Goal: Task Accomplishment & Management: Manage account settings

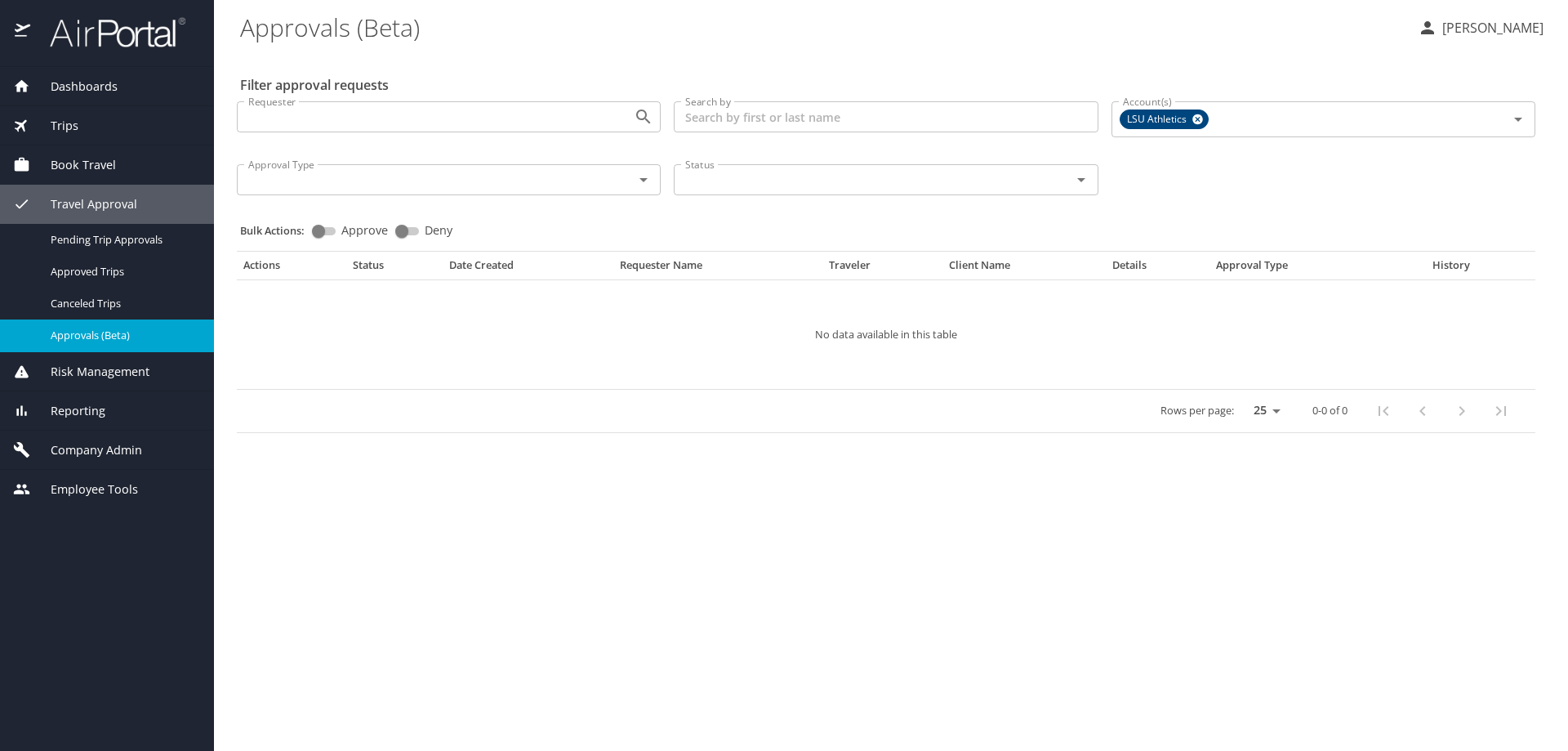
click at [119, 454] on span "Company Admin" at bounding box center [86, 450] width 111 height 18
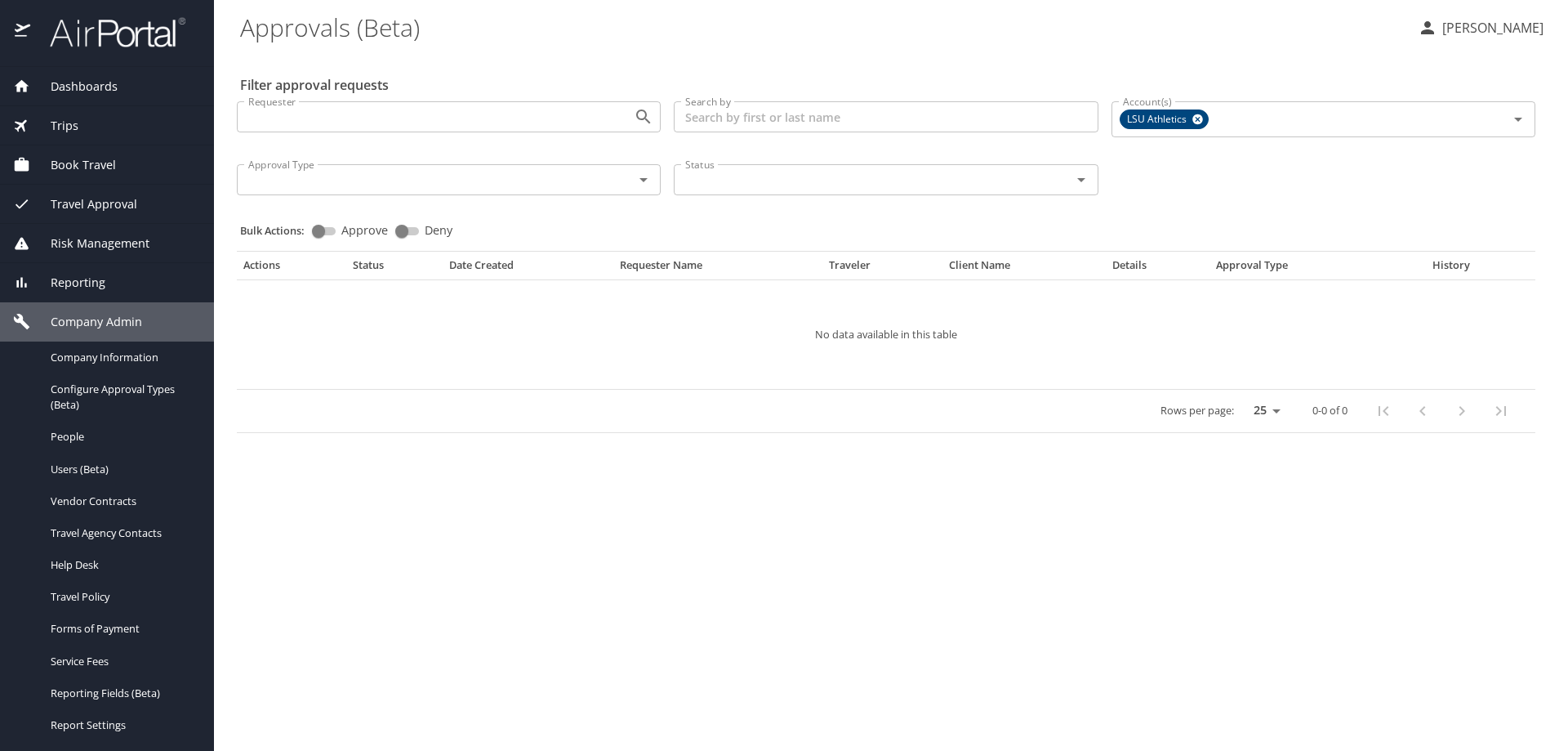
click at [122, 322] on span "Company Admin" at bounding box center [86, 322] width 111 height 18
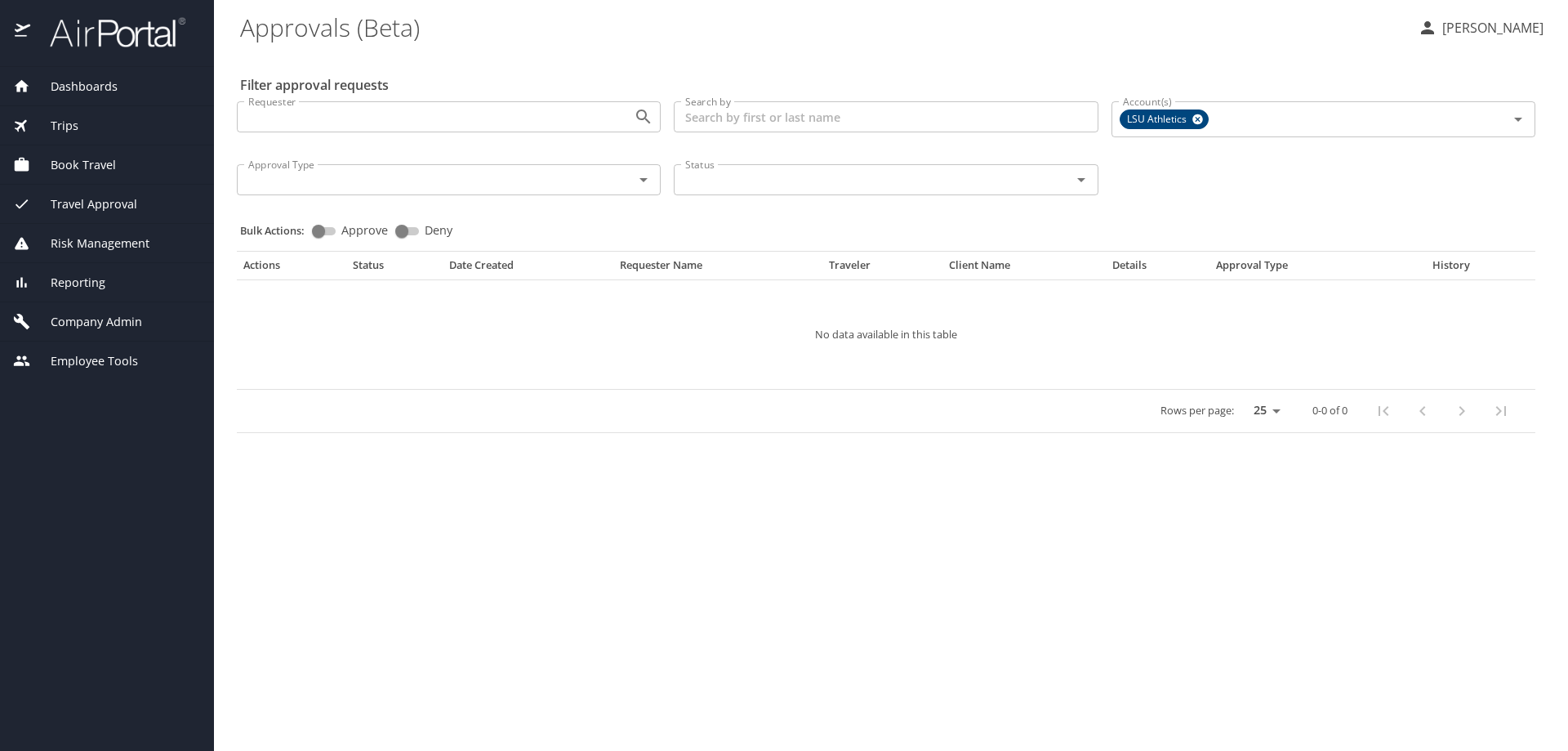
click at [112, 323] on span "Company Admin" at bounding box center [86, 322] width 111 height 18
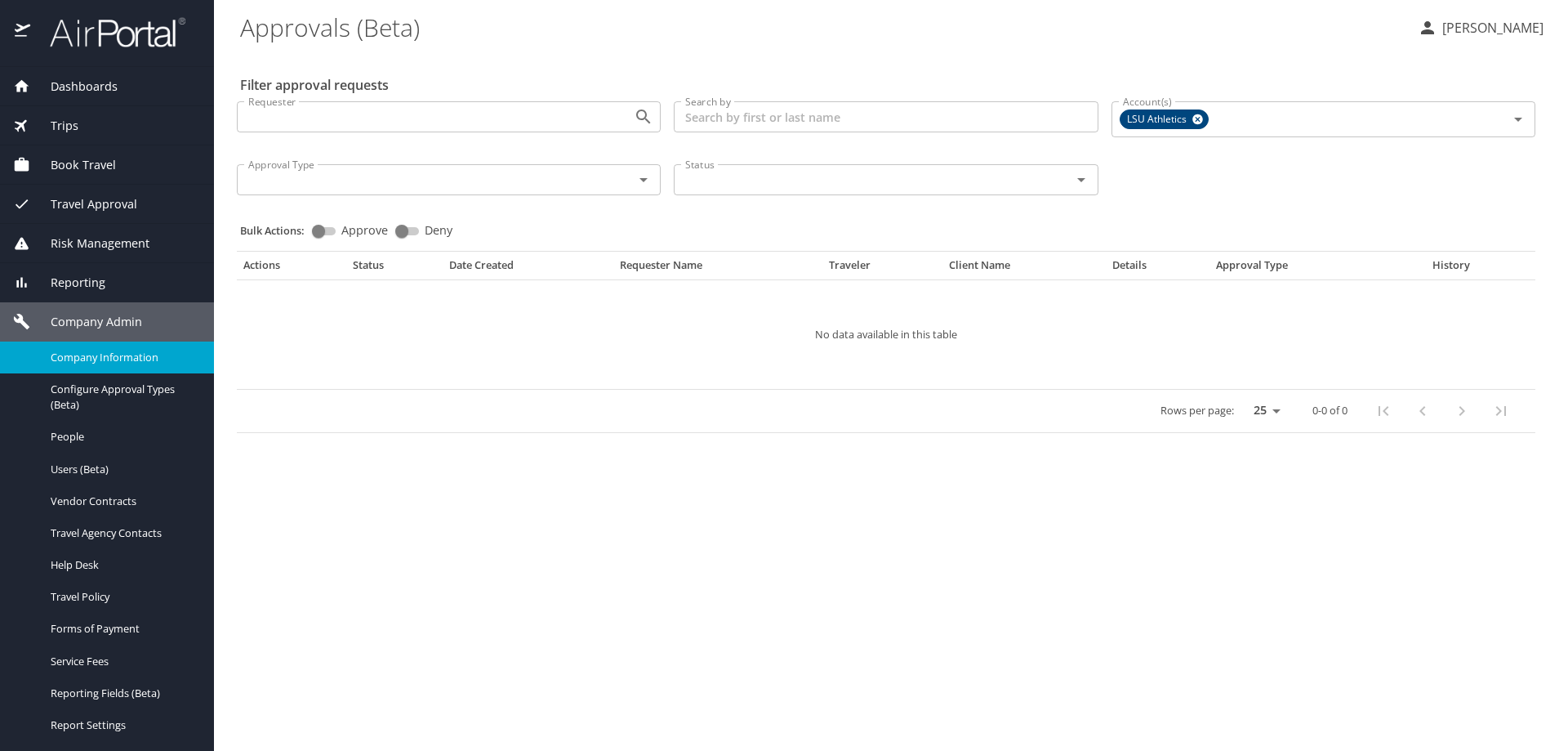
click at [123, 356] on span "Company Information" at bounding box center [123, 357] width 144 height 16
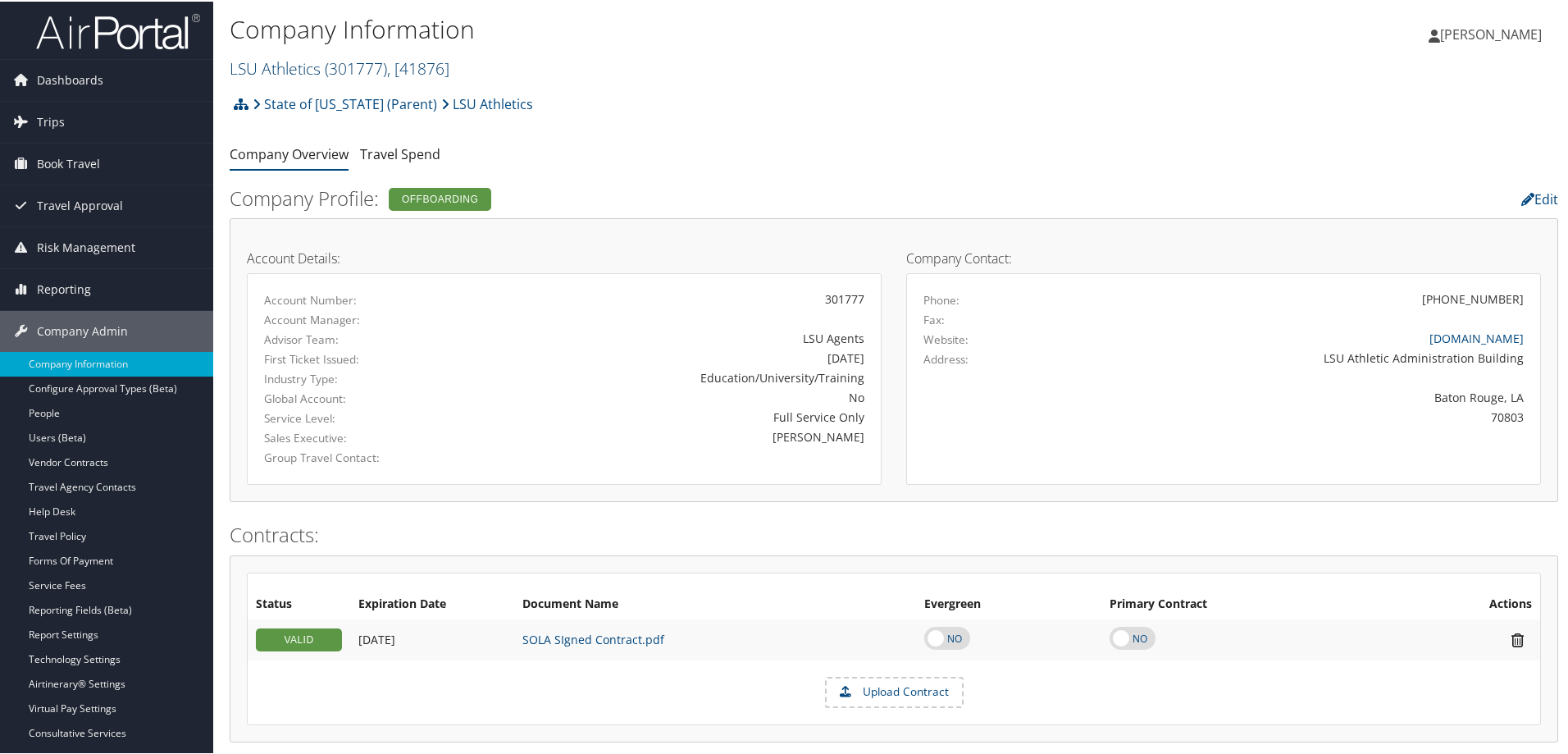
click at [356, 61] on span "( 301777 )" at bounding box center [355, 67] width 62 height 22
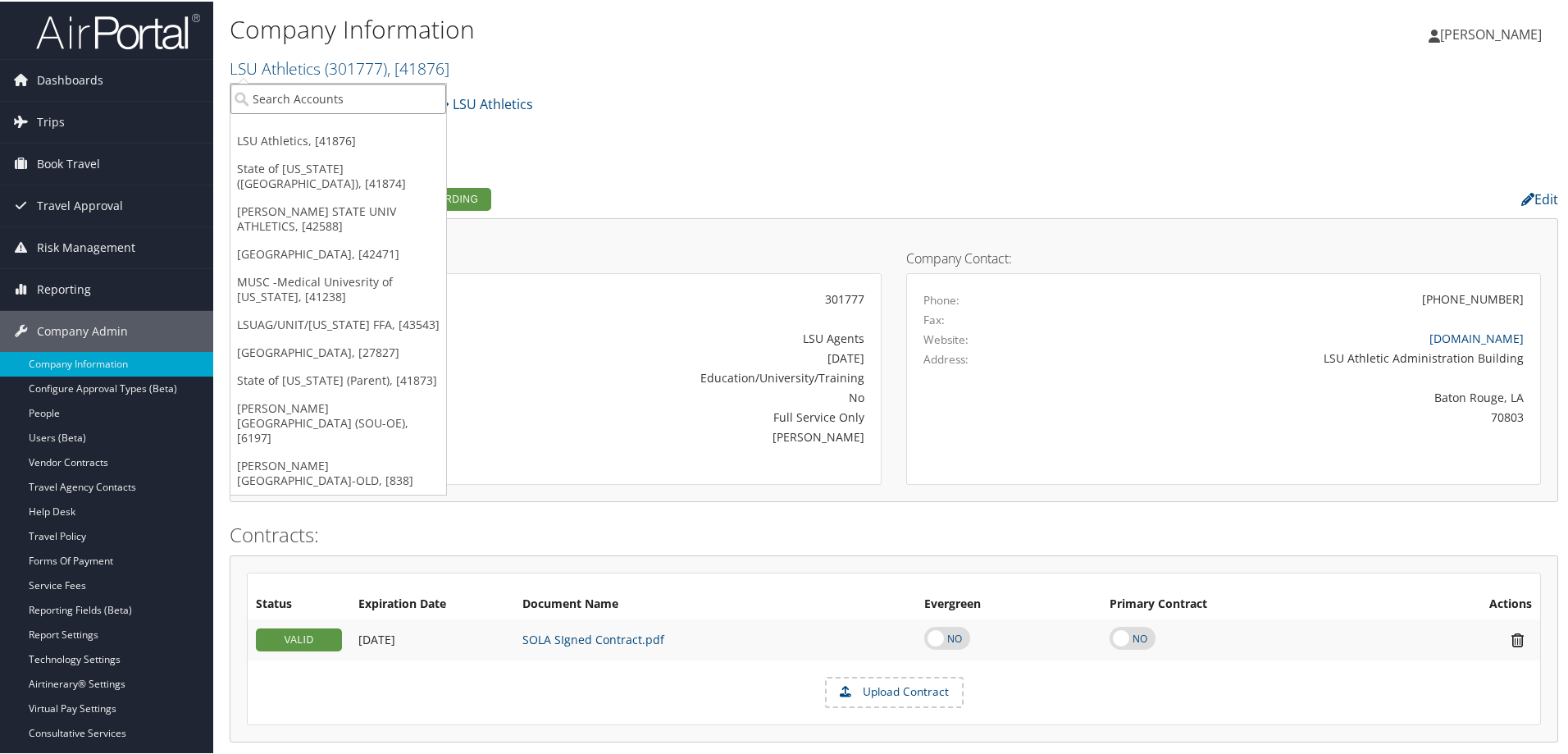
click at [270, 97] on input "search" at bounding box center [338, 97] width 215 height 31
paste input "41874"
type input "41874"
click at [345, 134] on div "Account" at bounding box center [395, 142] width 349 height 15
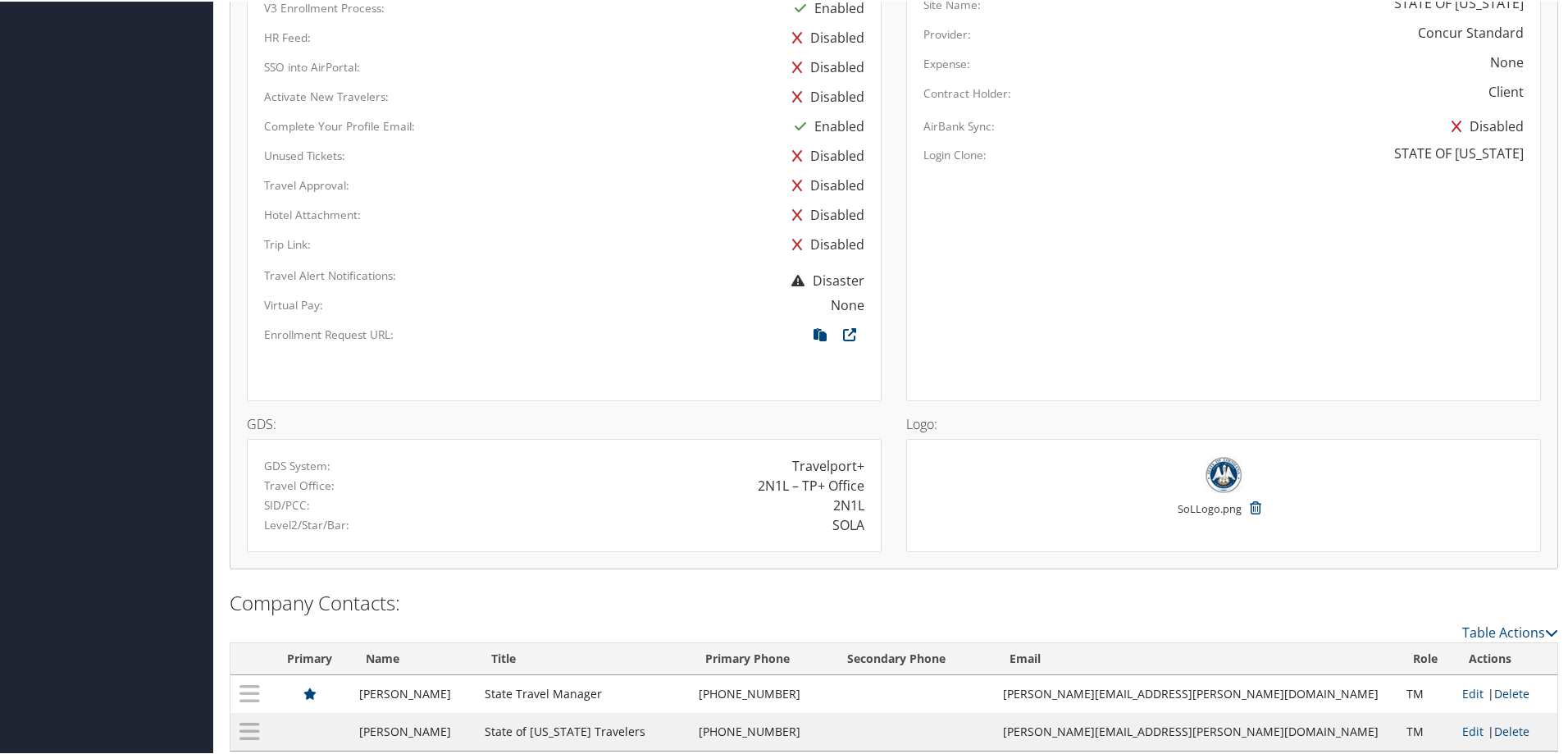
scroll to position [1021, 0]
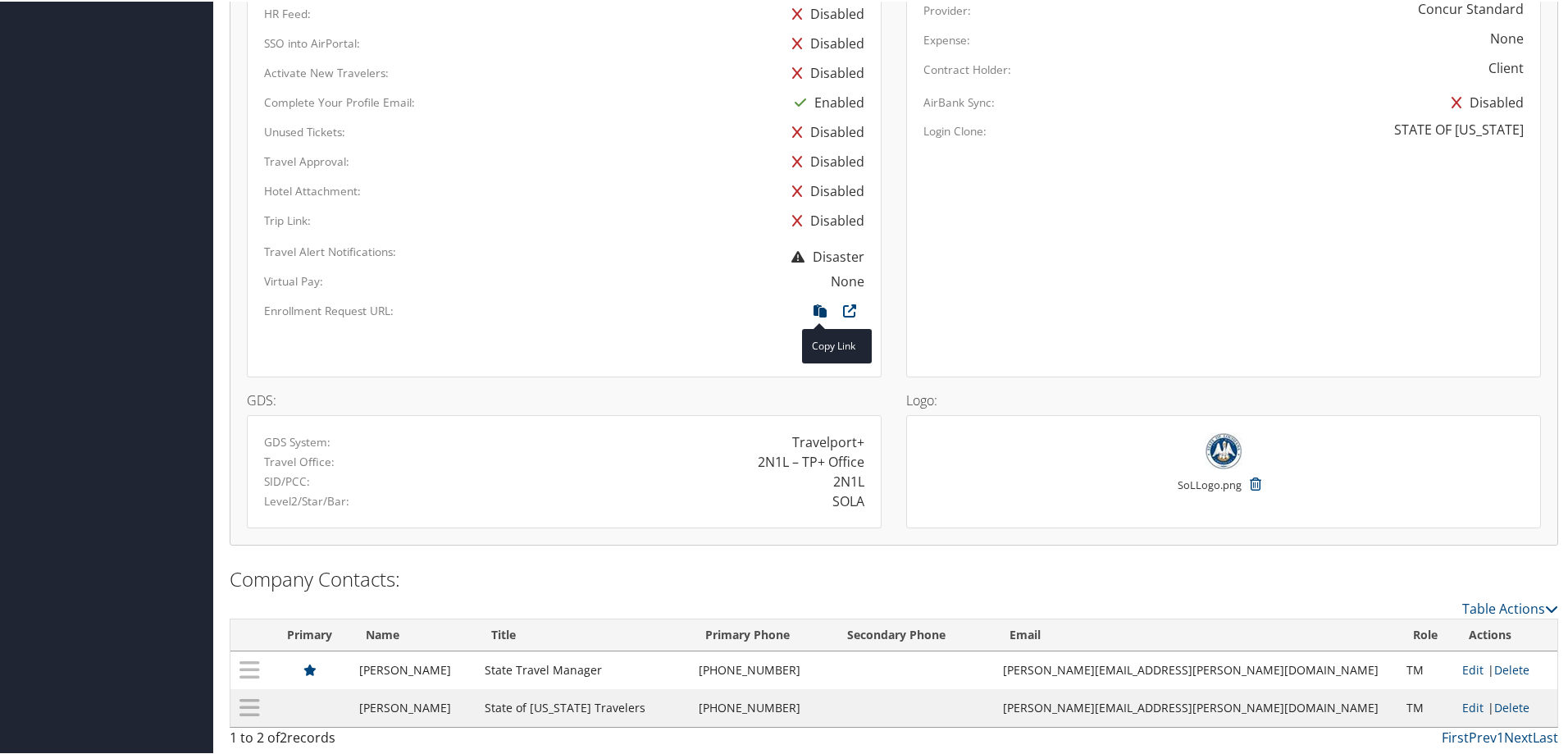
click at [817, 308] on icon at bounding box center [821, 314] width 30 height 21
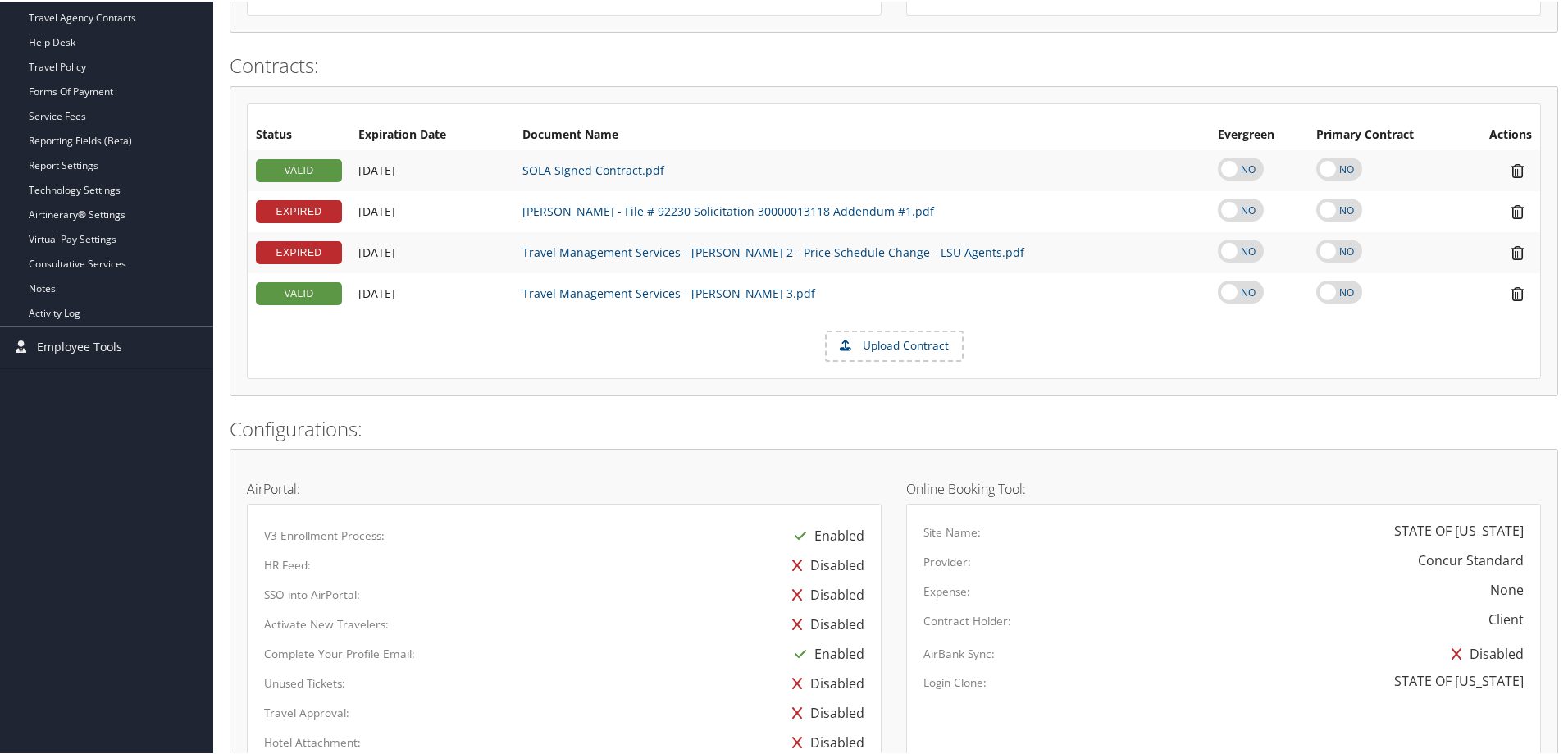
scroll to position [711, 0]
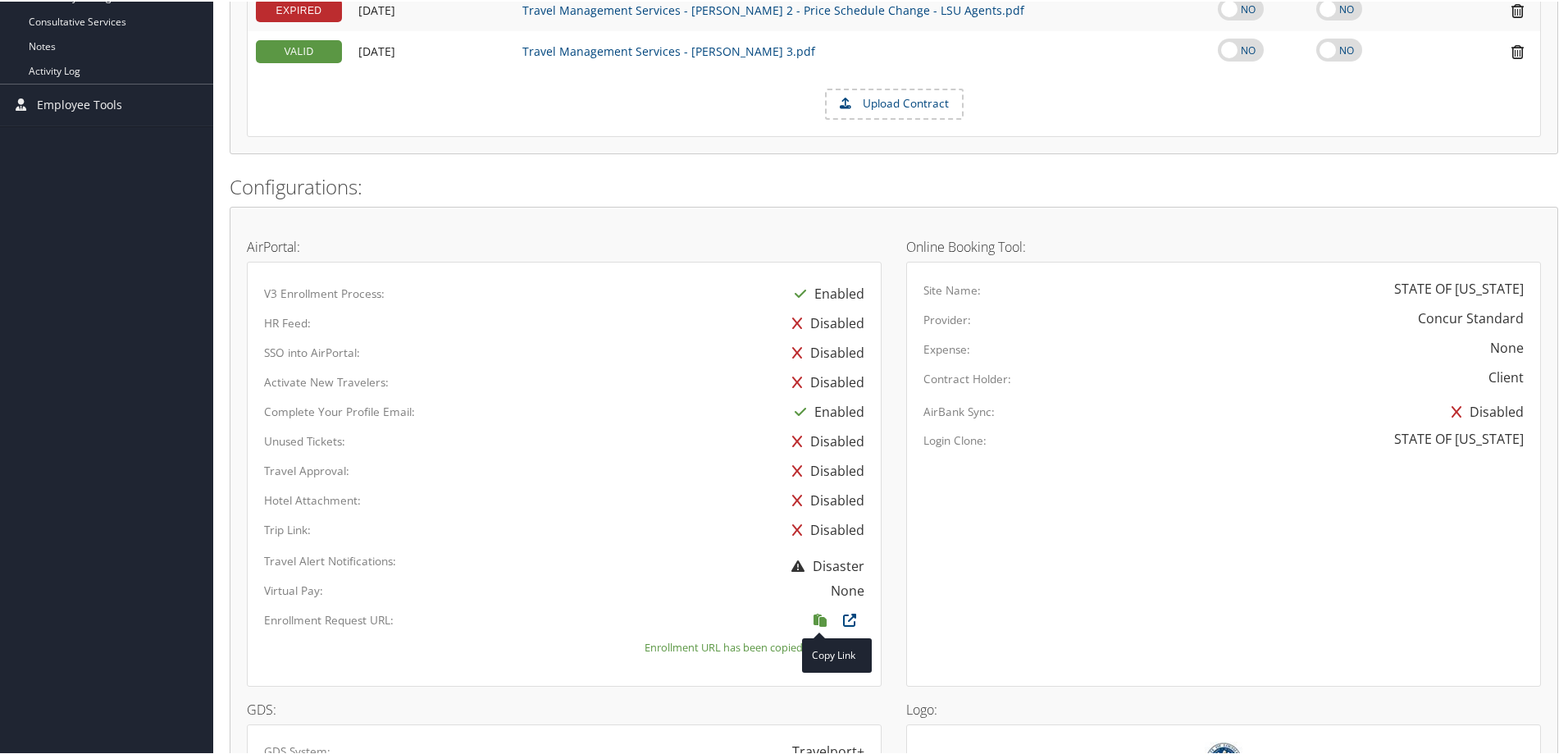
click at [817, 617] on icon at bounding box center [821, 622] width 30 height 21
click at [818, 619] on icon at bounding box center [821, 622] width 30 height 21
